Goal: Navigation & Orientation: Find specific page/section

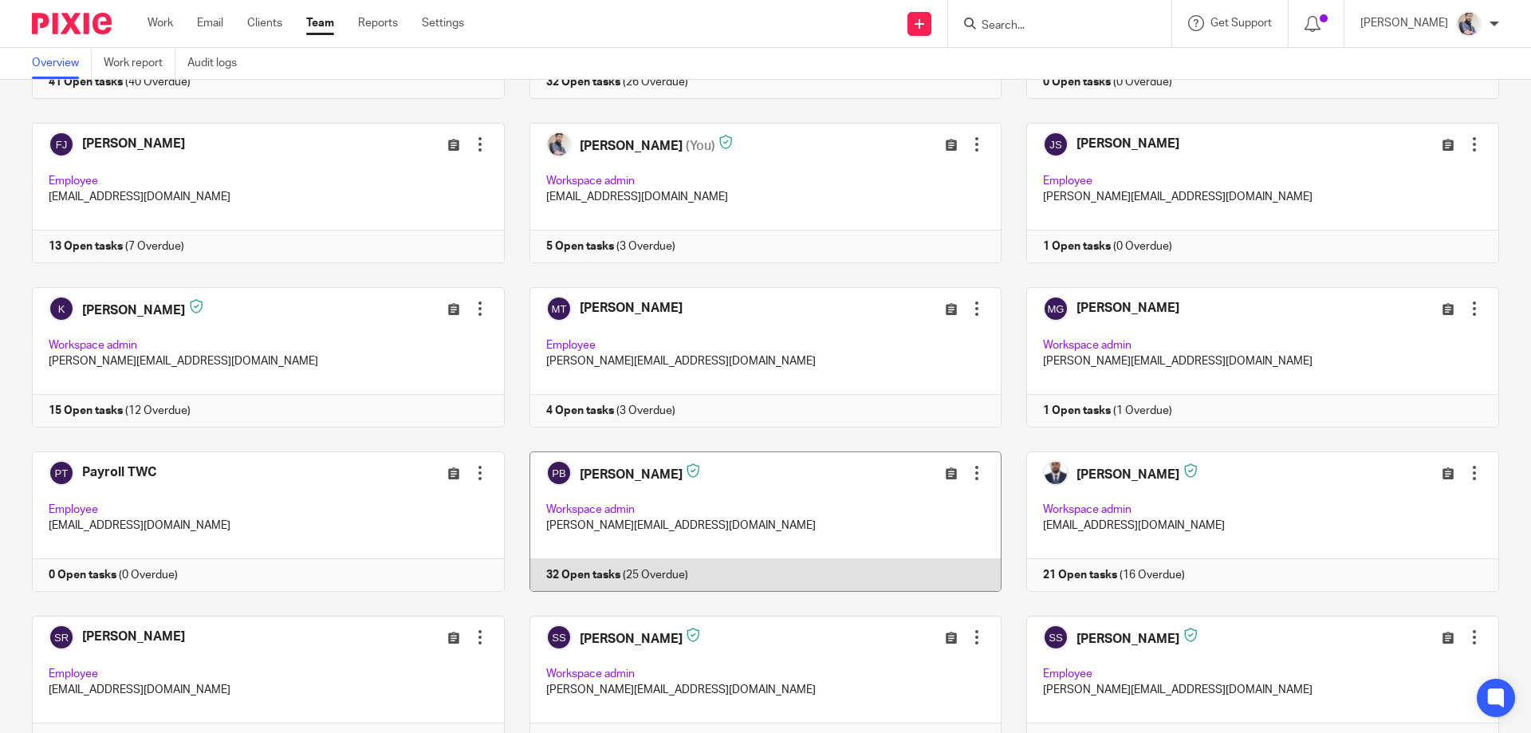
scroll to position [319, 0]
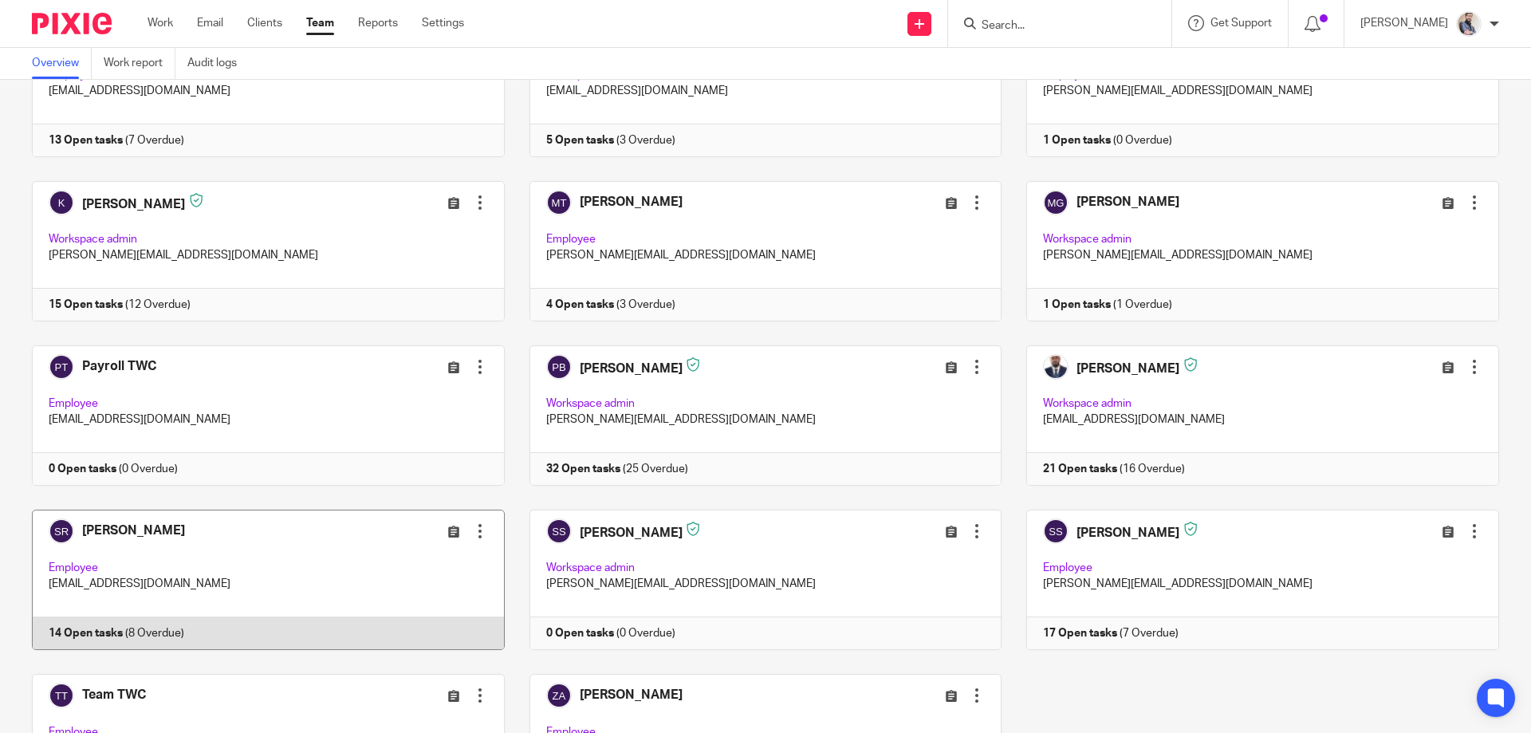
click at [200, 521] on link at bounding box center [255, 579] width 497 height 140
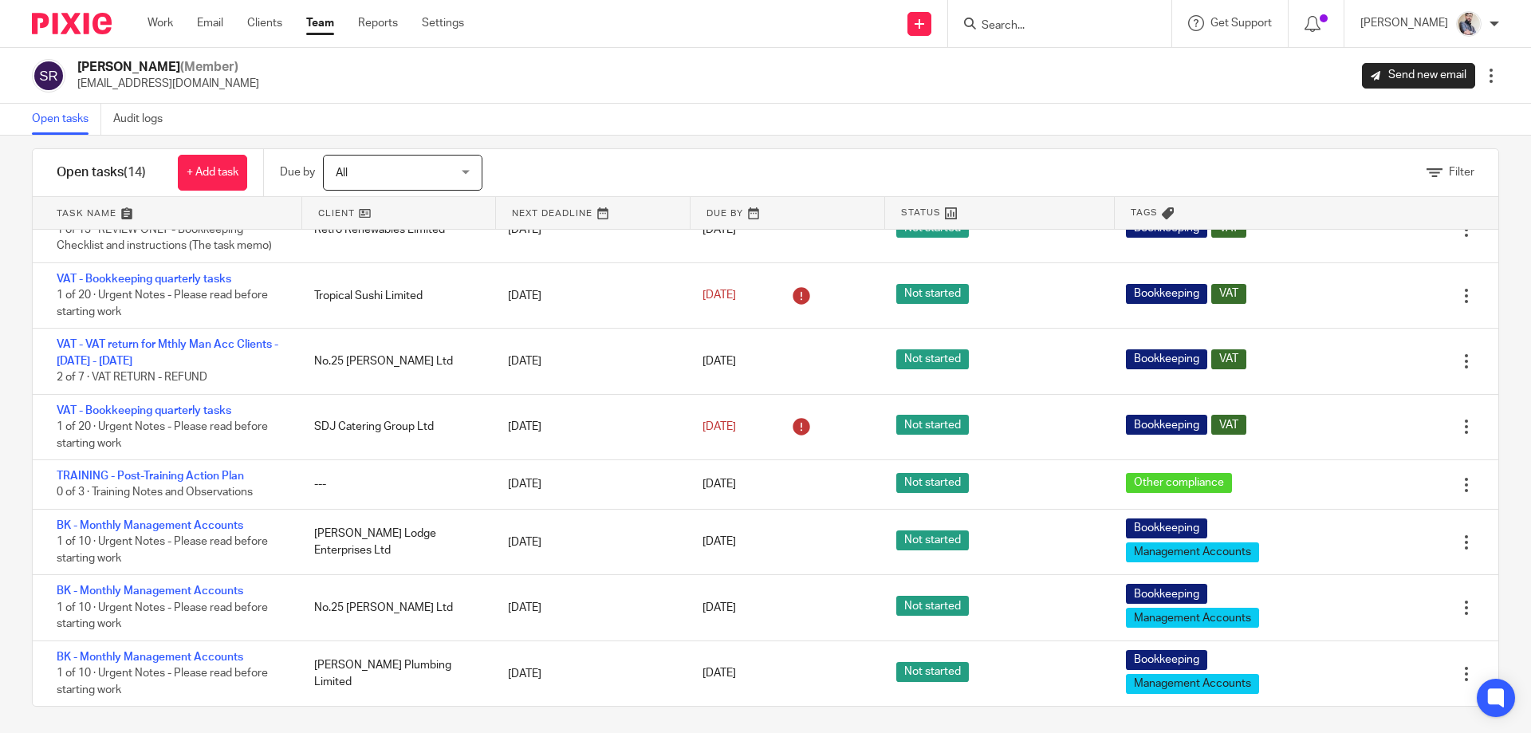
scroll to position [25, 0]
